Goal: Information Seeking & Learning: Learn about a topic

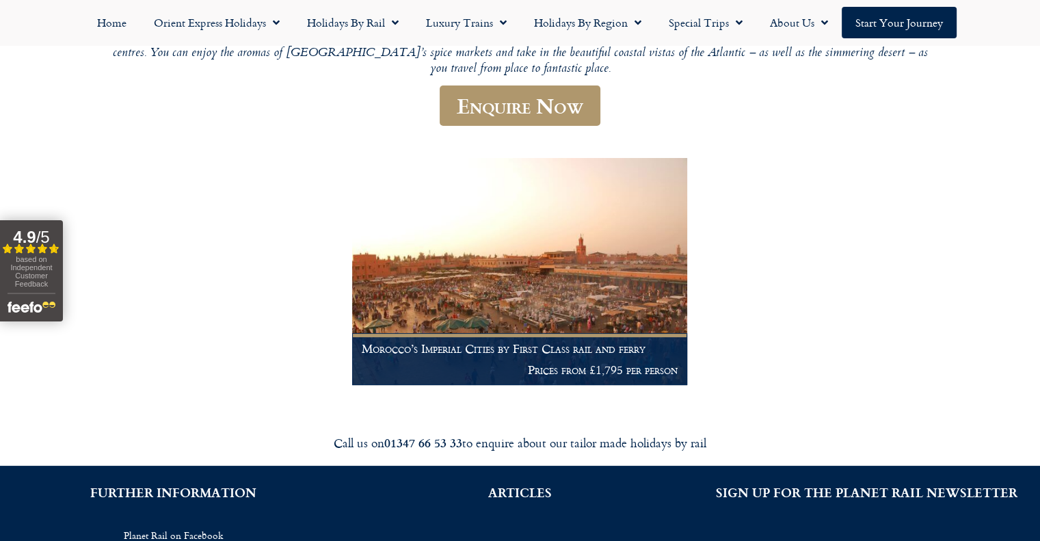
scroll to position [342, 0]
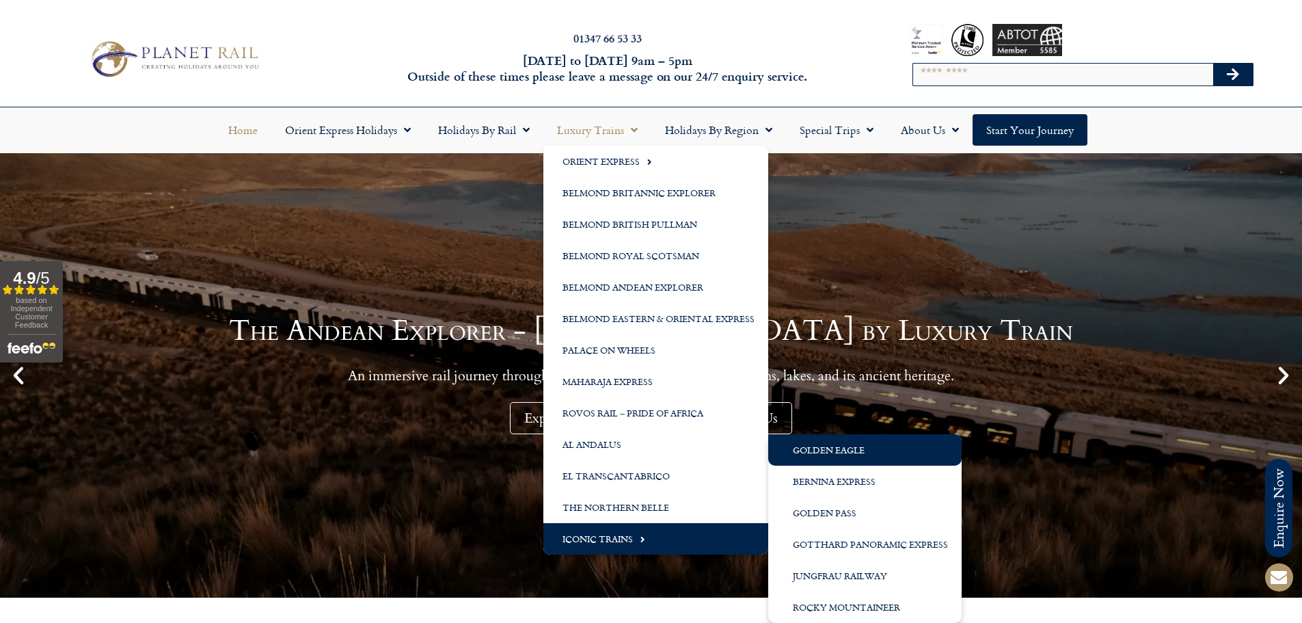
click at [856, 450] on link "Golden Eagle" at bounding box center [864, 449] width 193 height 31
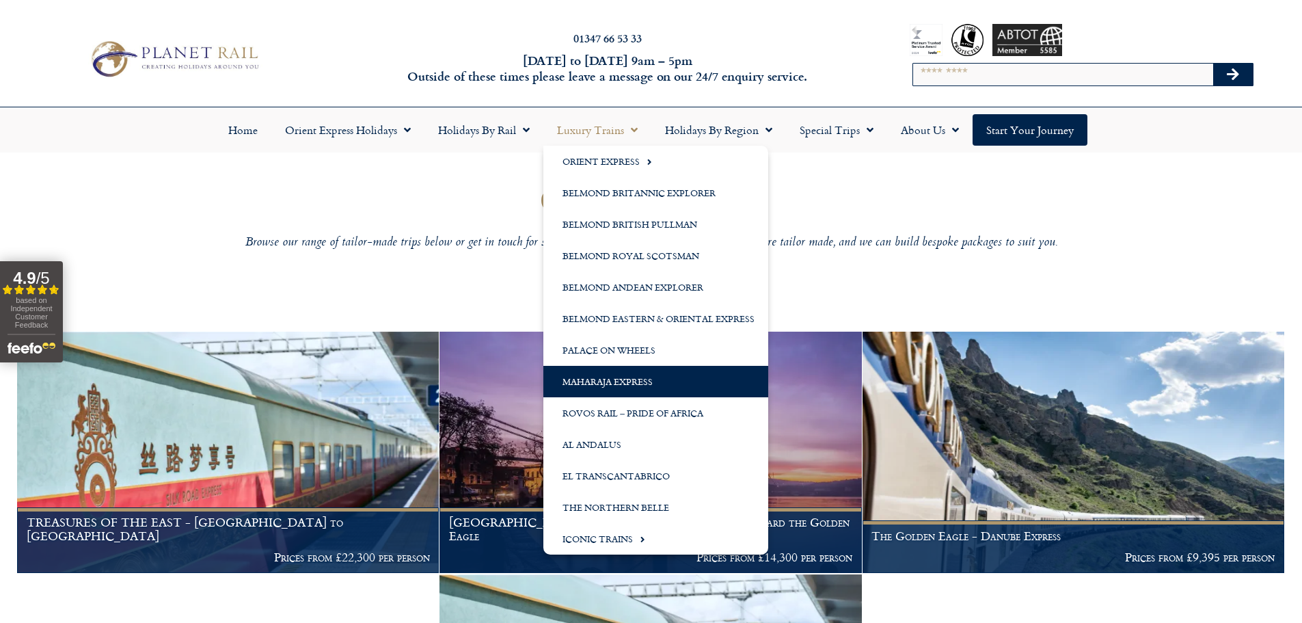
click at [642, 372] on link "Maharaja Express" at bounding box center [655, 381] width 225 height 31
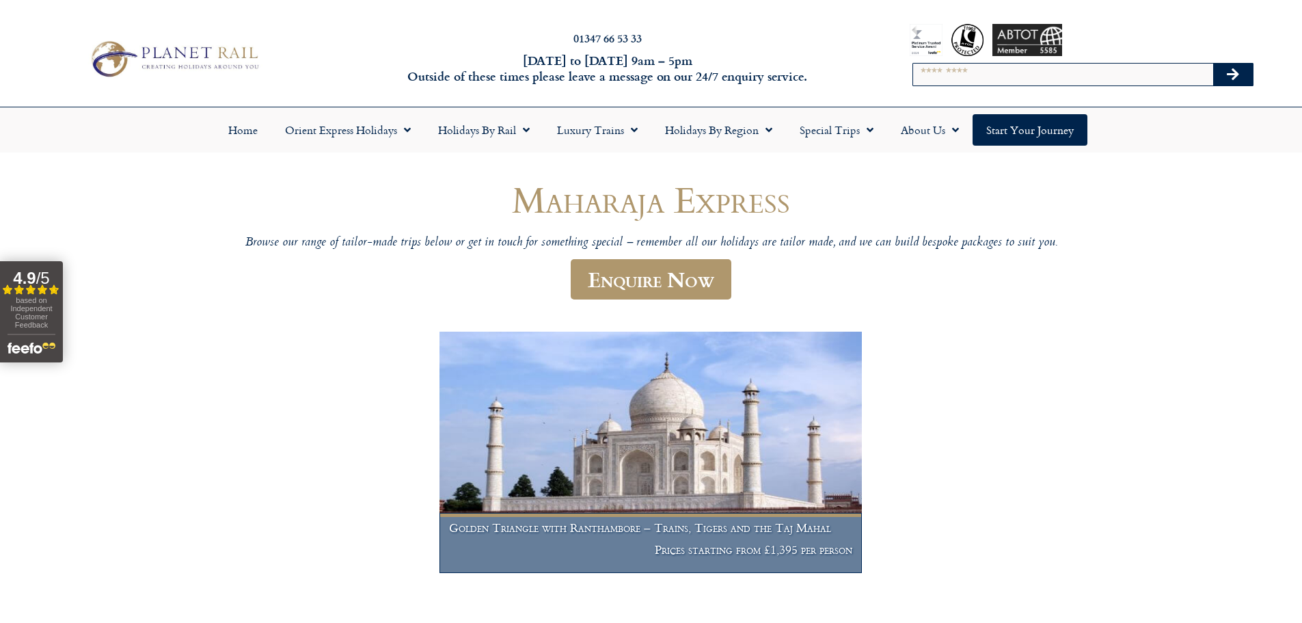
click at [776, 448] on img at bounding box center [650, 451] width 422 height 241
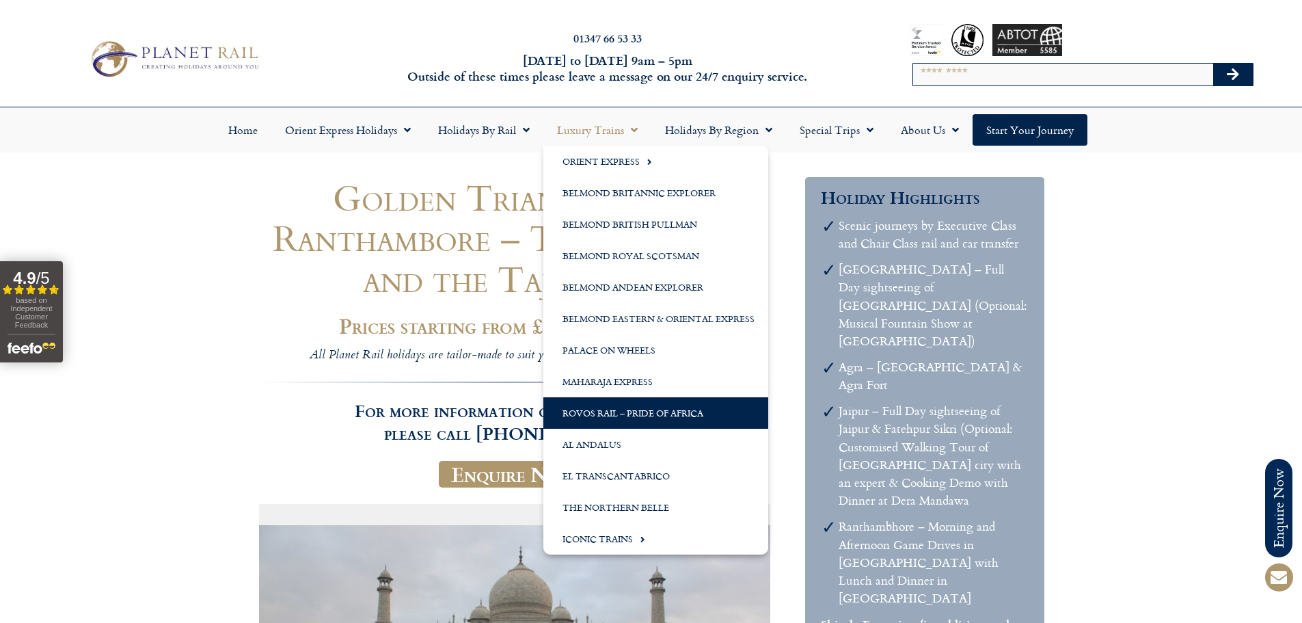
click at [638, 414] on link "Rovos Rail – Pride of Africa" at bounding box center [655, 412] width 225 height 31
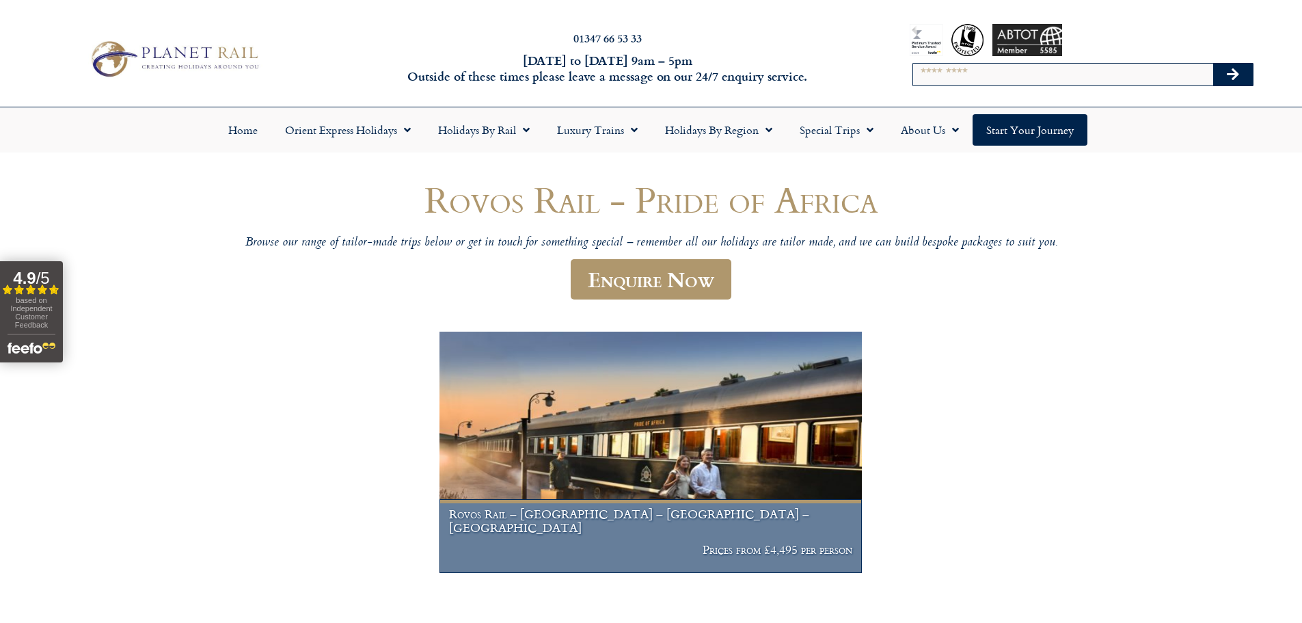
click at [688, 409] on img at bounding box center [650, 451] width 422 height 241
